Goal: Task Accomplishment & Management: Use online tool/utility

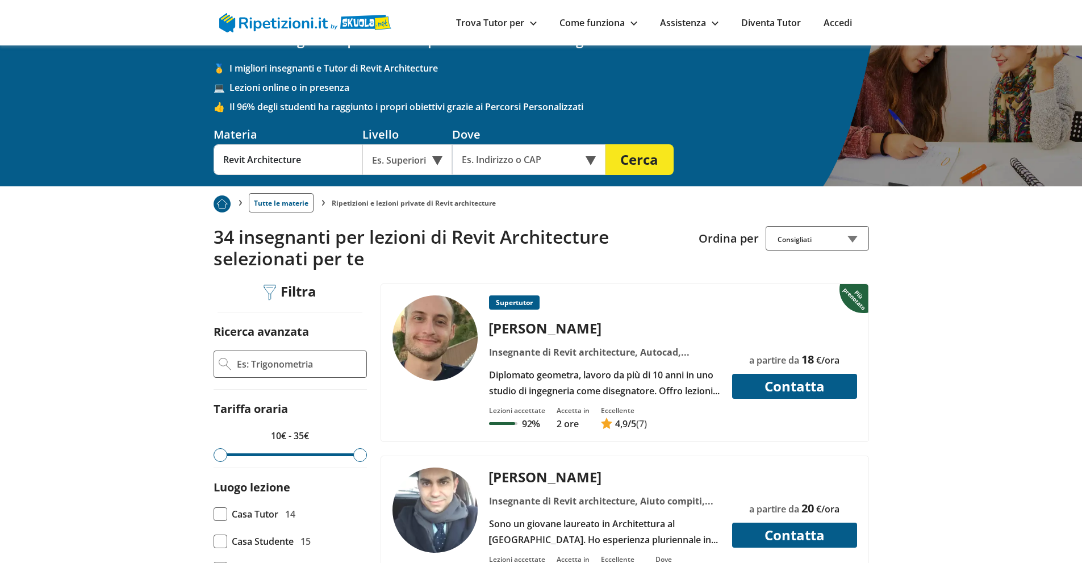
click at [436, 159] on div "Es. Superiori" at bounding box center [407, 159] width 90 height 31
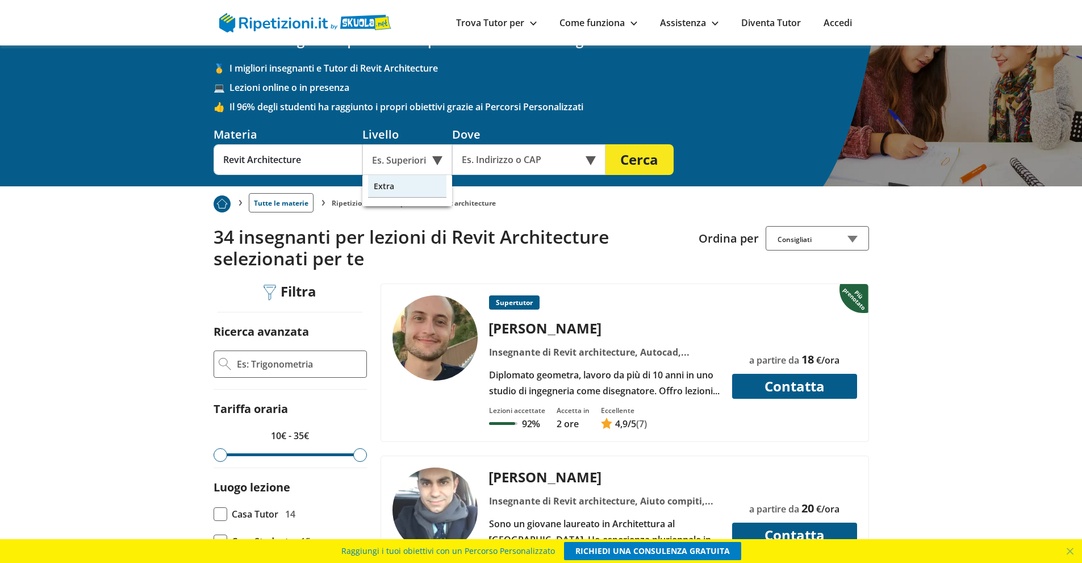
click at [416, 189] on div "Extra" at bounding box center [407, 186] width 78 height 23
click at [534, 153] on input "text" at bounding box center [521, 159] width 138 height 31
click at [567, 160] on input "text" at bounding box center [521, 159] width 138 height 31
type input "[GEOGRAPHIC_DATA]"
click at [605, 144] on button "Cerca" at bounding box center [639, 159] width 68 height 31
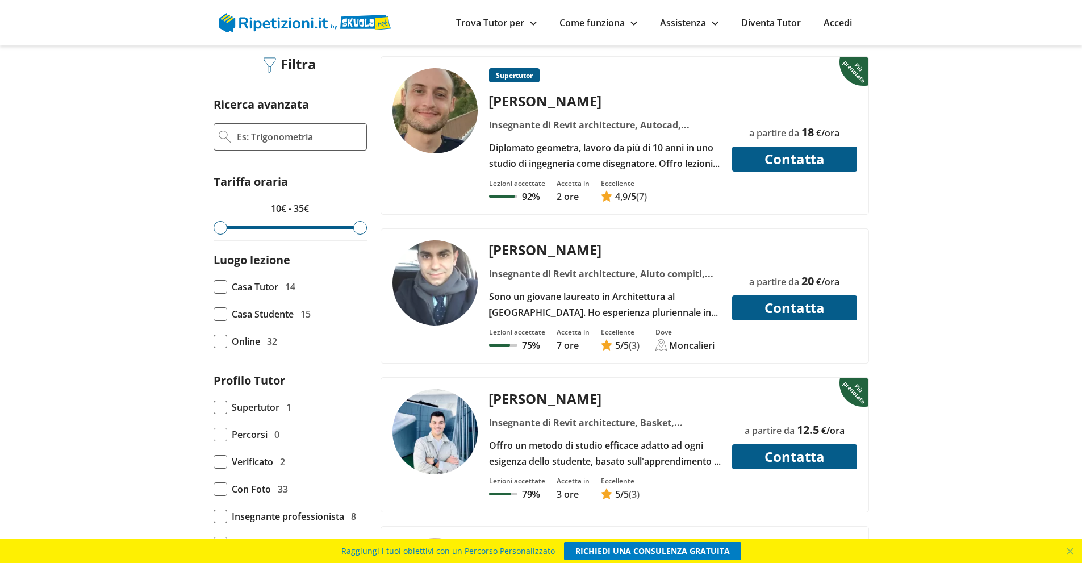
scroll to position [227, 0]
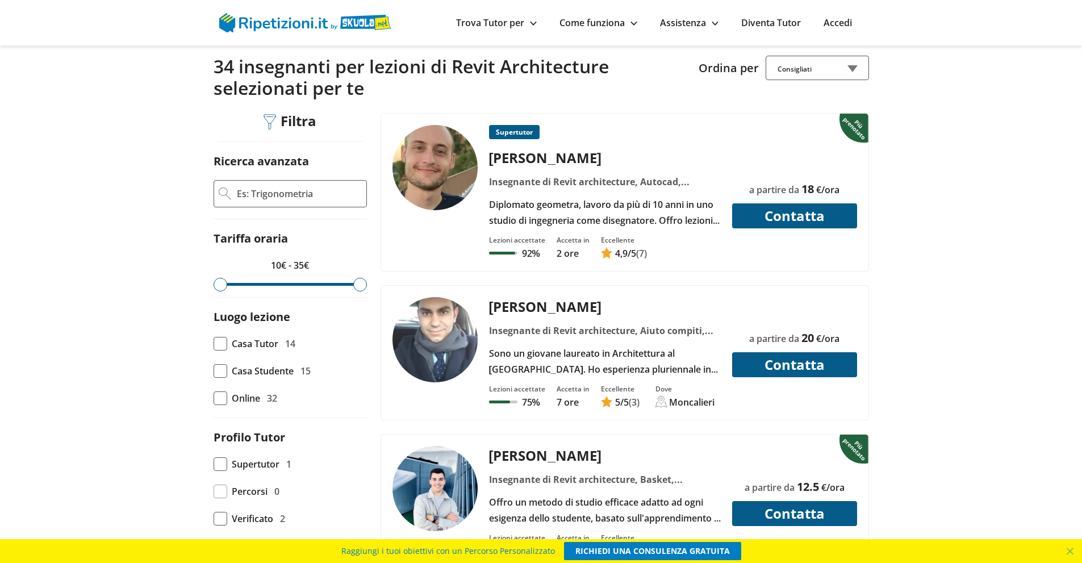
click at [603, 209] on div "Diplomato geometra, lavoro da più di 10 anni in uno studio di ingegneria come d…" at bounding box center [604, 213] width 240 height 32
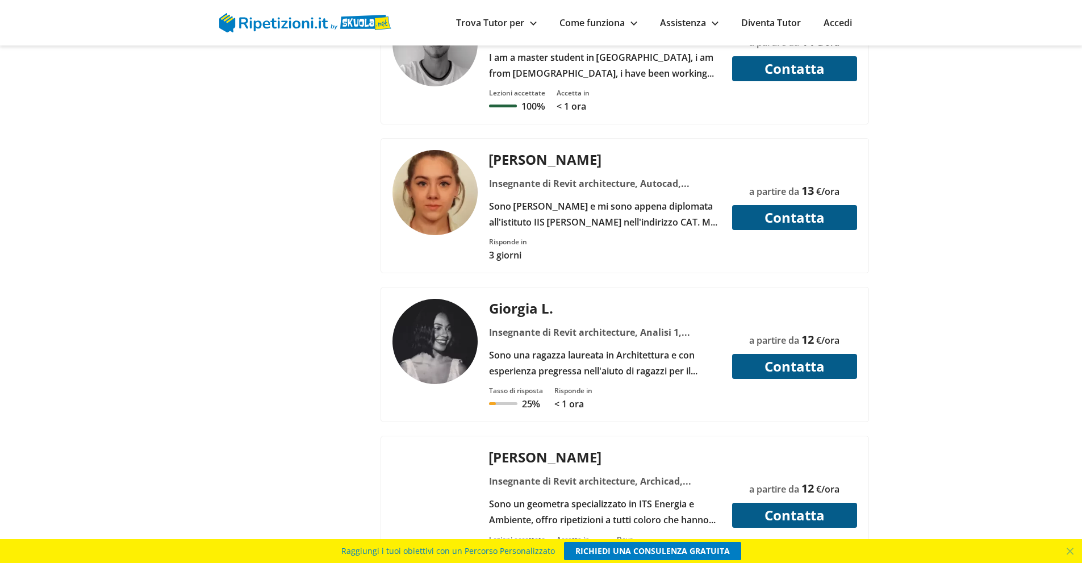
scroll to position [2612, 0]
